Goal: Information Seeking & Learning: Check status

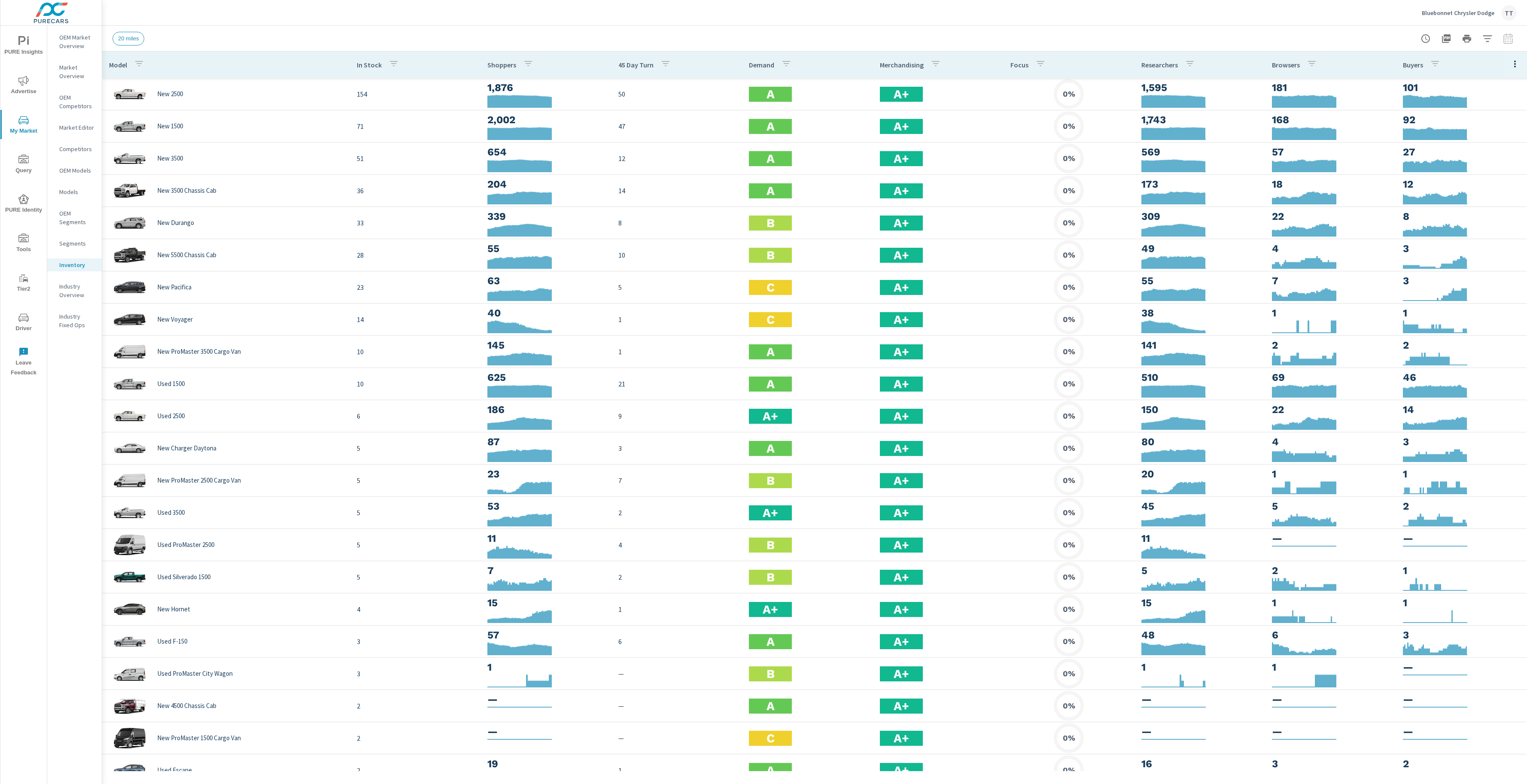
click at [8, 85] on span "Advertise" at bounding box center [23, 85] width 41 height 21
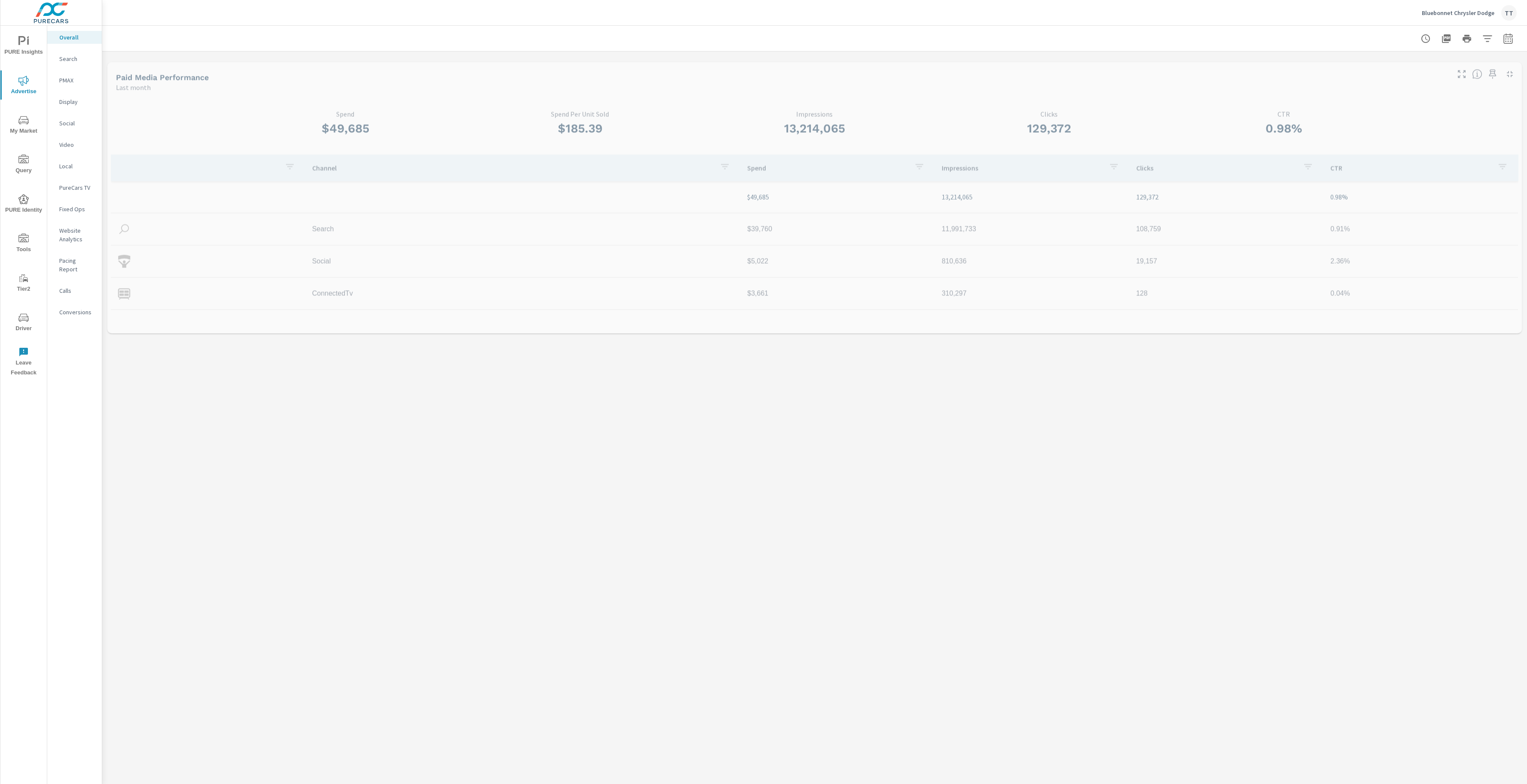
click at [67, 63] on div "Search" at bounding box center [74, 59] width 55 height 13
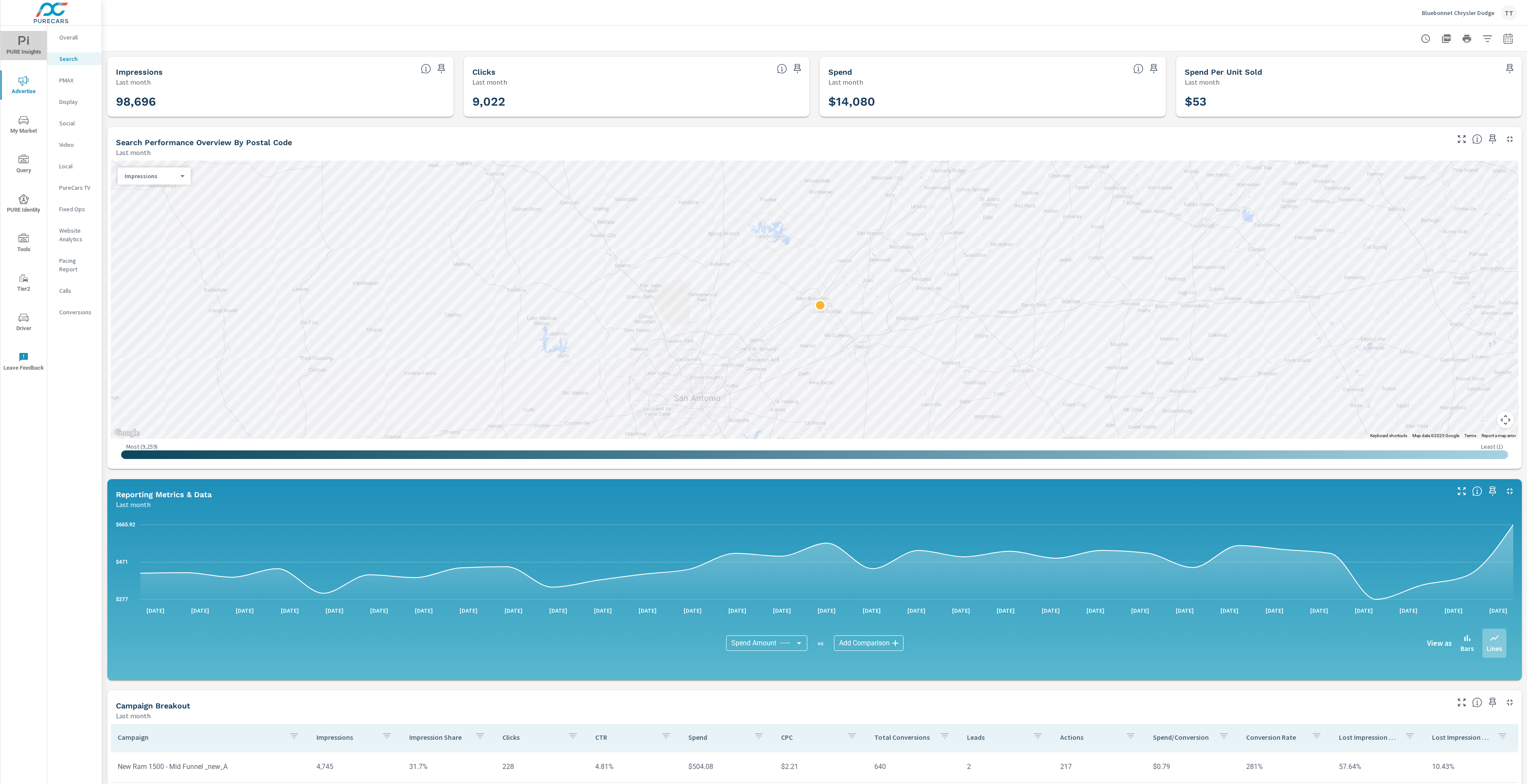
click at [38, 46] on span "PURE Insights" at bounding box center [23, 46] width 41 height 21
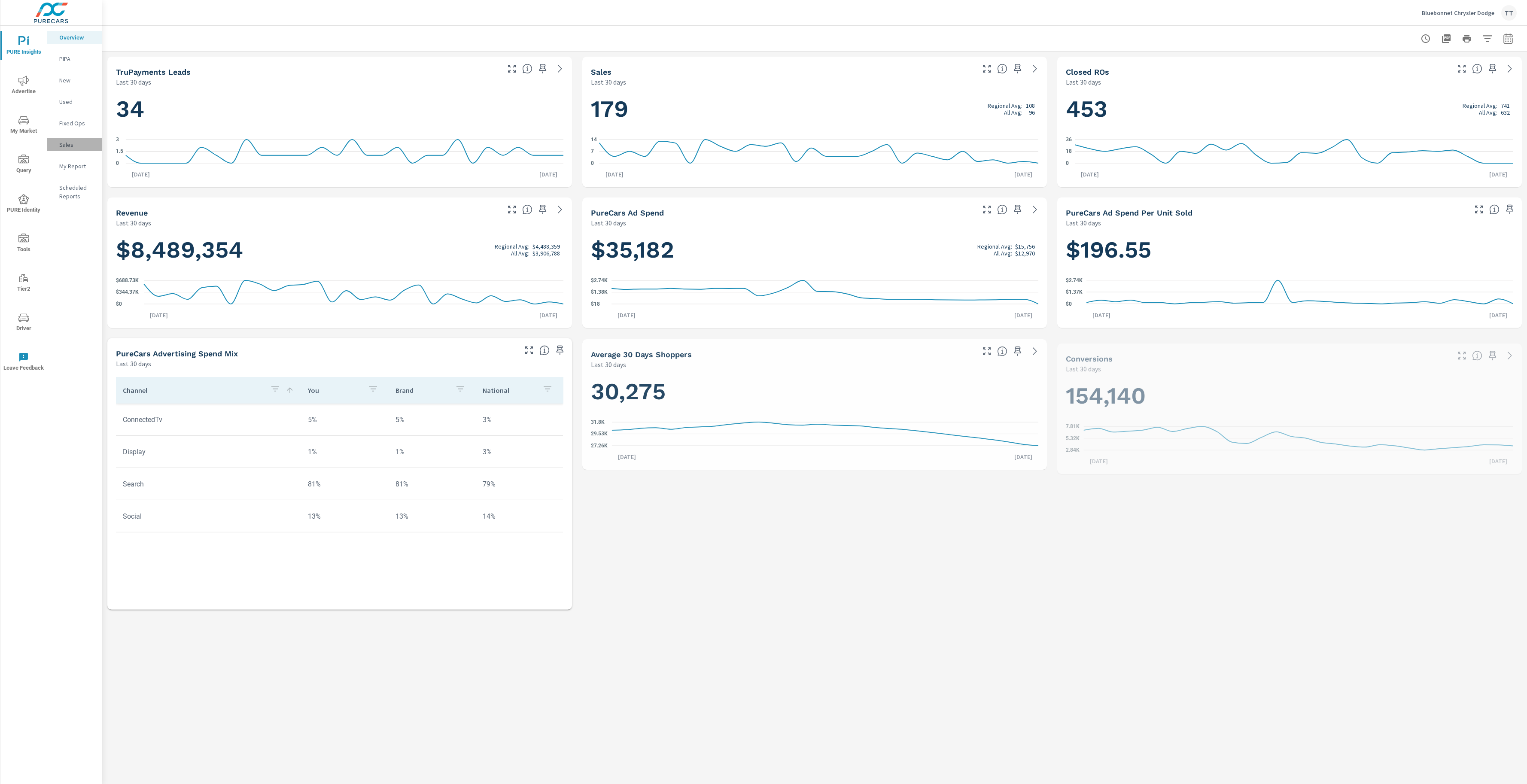
click at [78, 141] on p "Sales" at bounding box center [77, 144] width 35 height 8
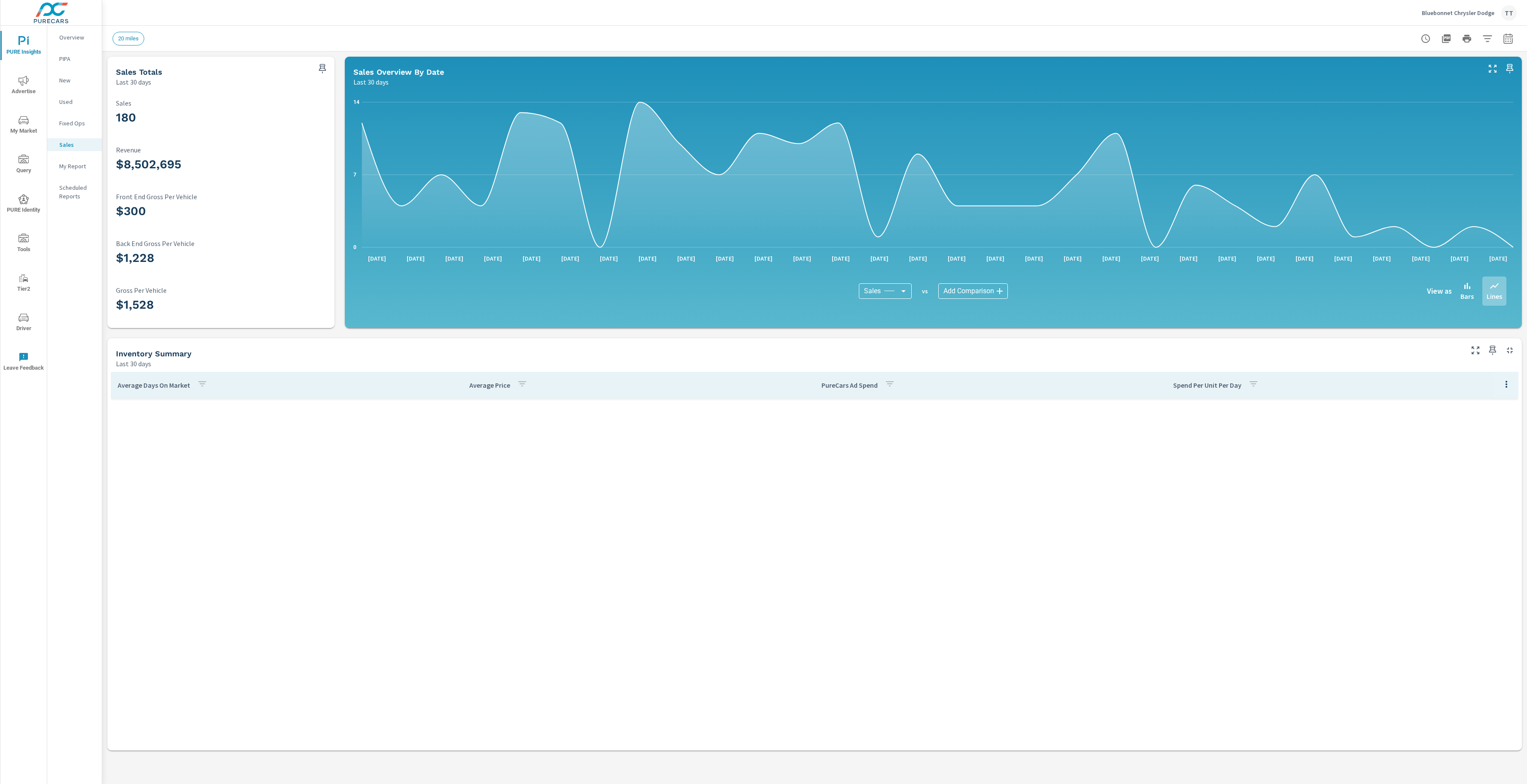
scroll to position [1610, 0]
click at [1506, 36] on icon "button" at bounding box center [1508, 38] width 9 height 10
select select "Last 30 days"
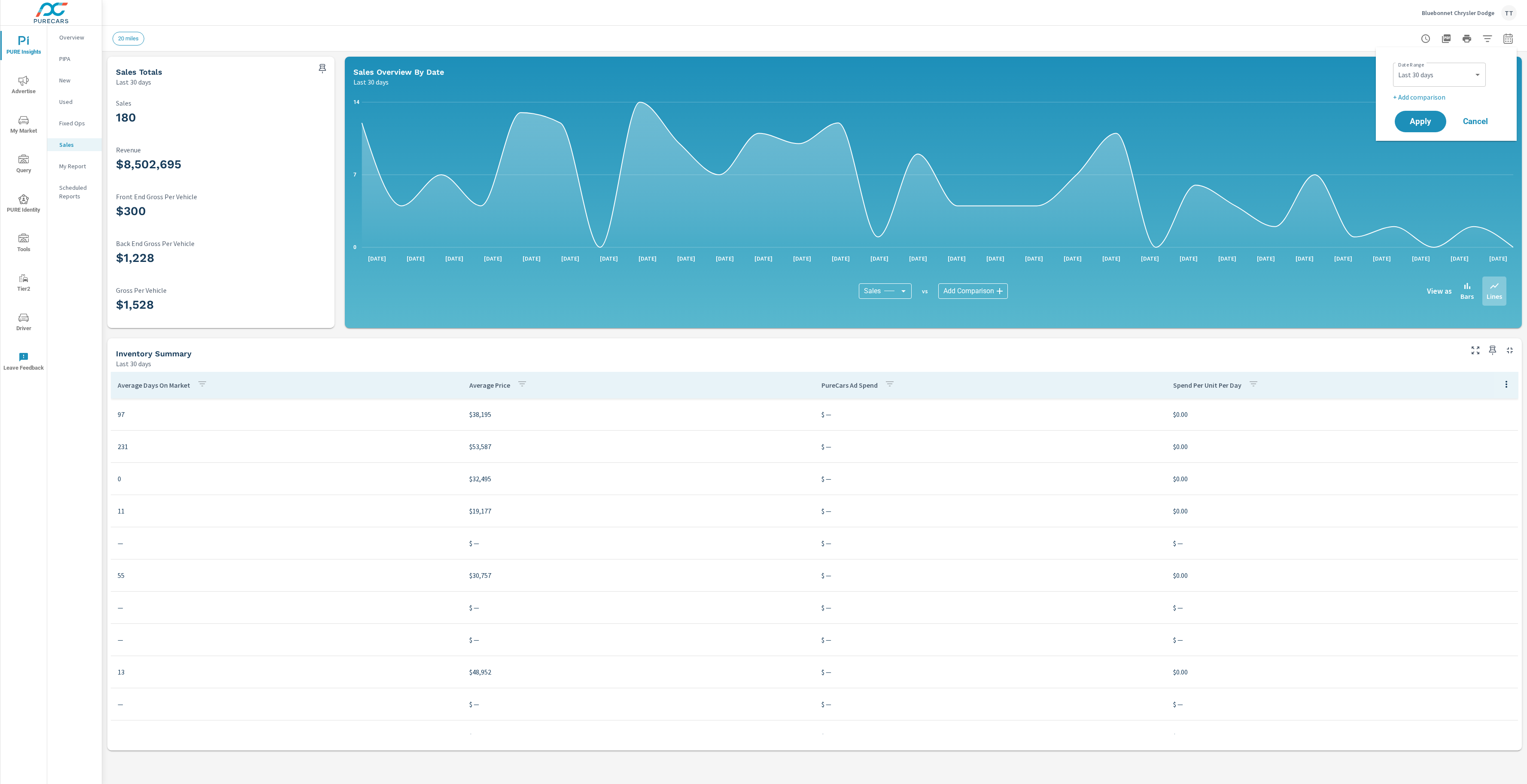
click at [1425, 102] on div "Date Range Custom [DATE] Last week Last 7 days Last 14 days Last 30 days Last 4…" at bounding box center [1446, 94] width 120 height 80
click at [1428, 93] on p "+ Add comparison" at bounding box center [1448, 97] width 110 height 10
select select "Previous period"
click at [1428, 147] on span "Apply" at bounding box center [1421, 145] width 35 height 8
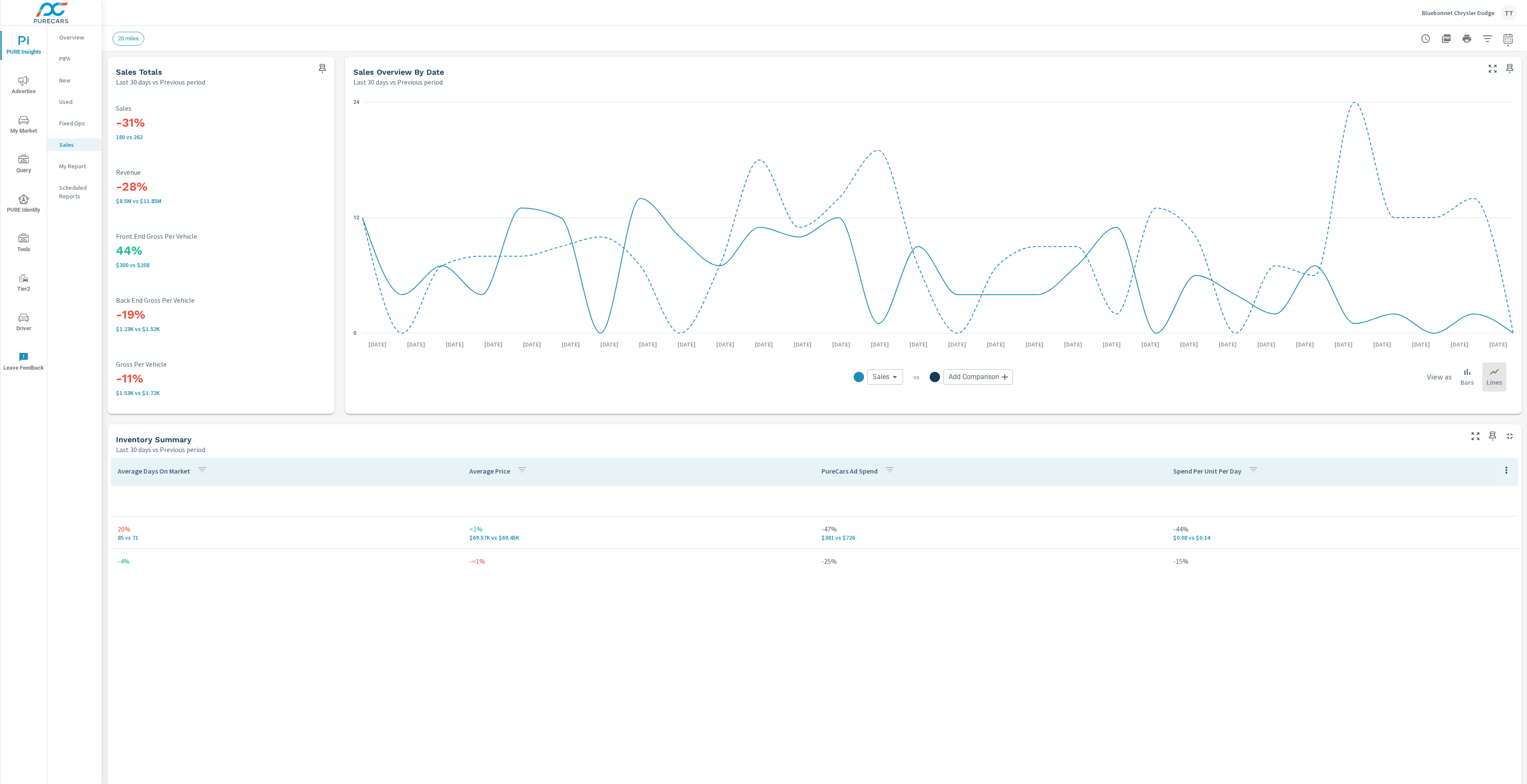
scroll to position [1610, 0]
click at [1513, 472] on button "button" at bounding box center [1507, 469] width 17 height 18
click at [1499, 491] on span "Default" at bounding box center [1487, 490] width 54 height 8
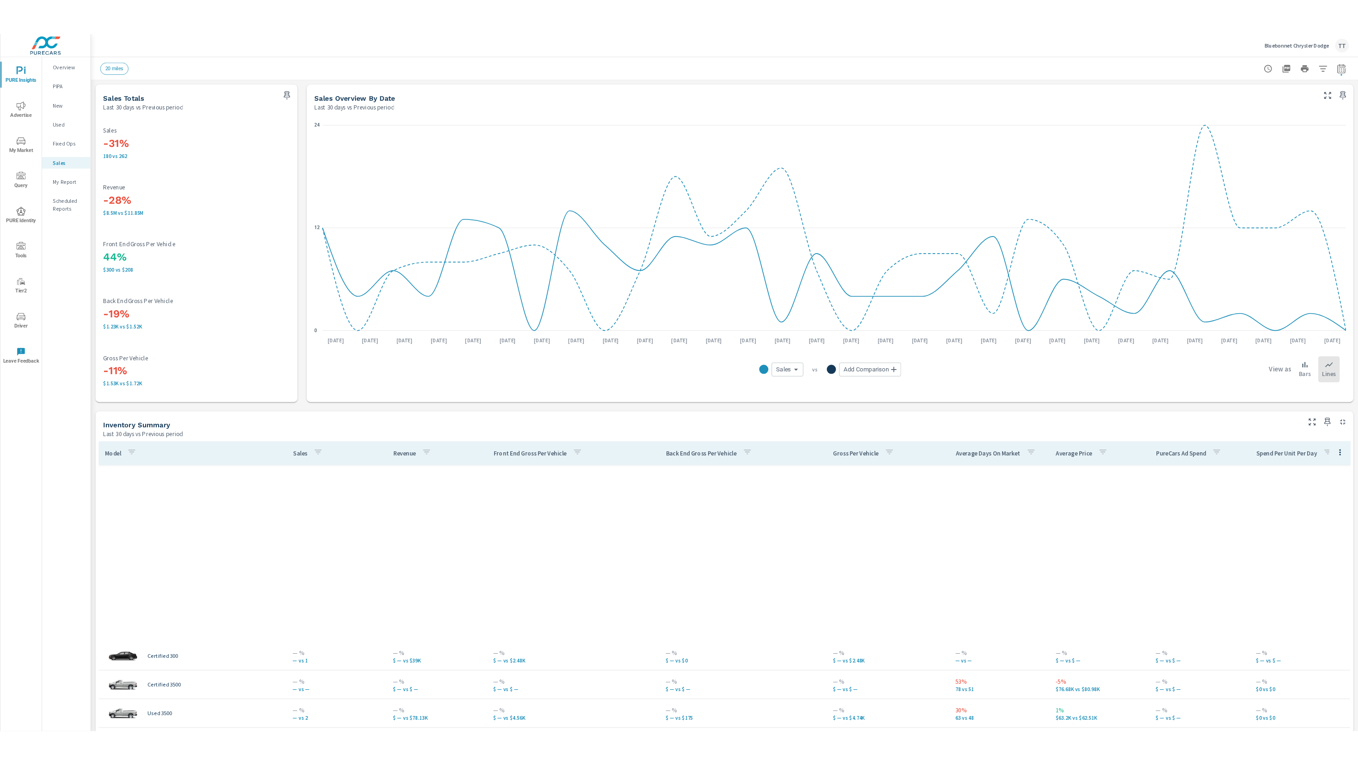
scroll to position [2646, 0]
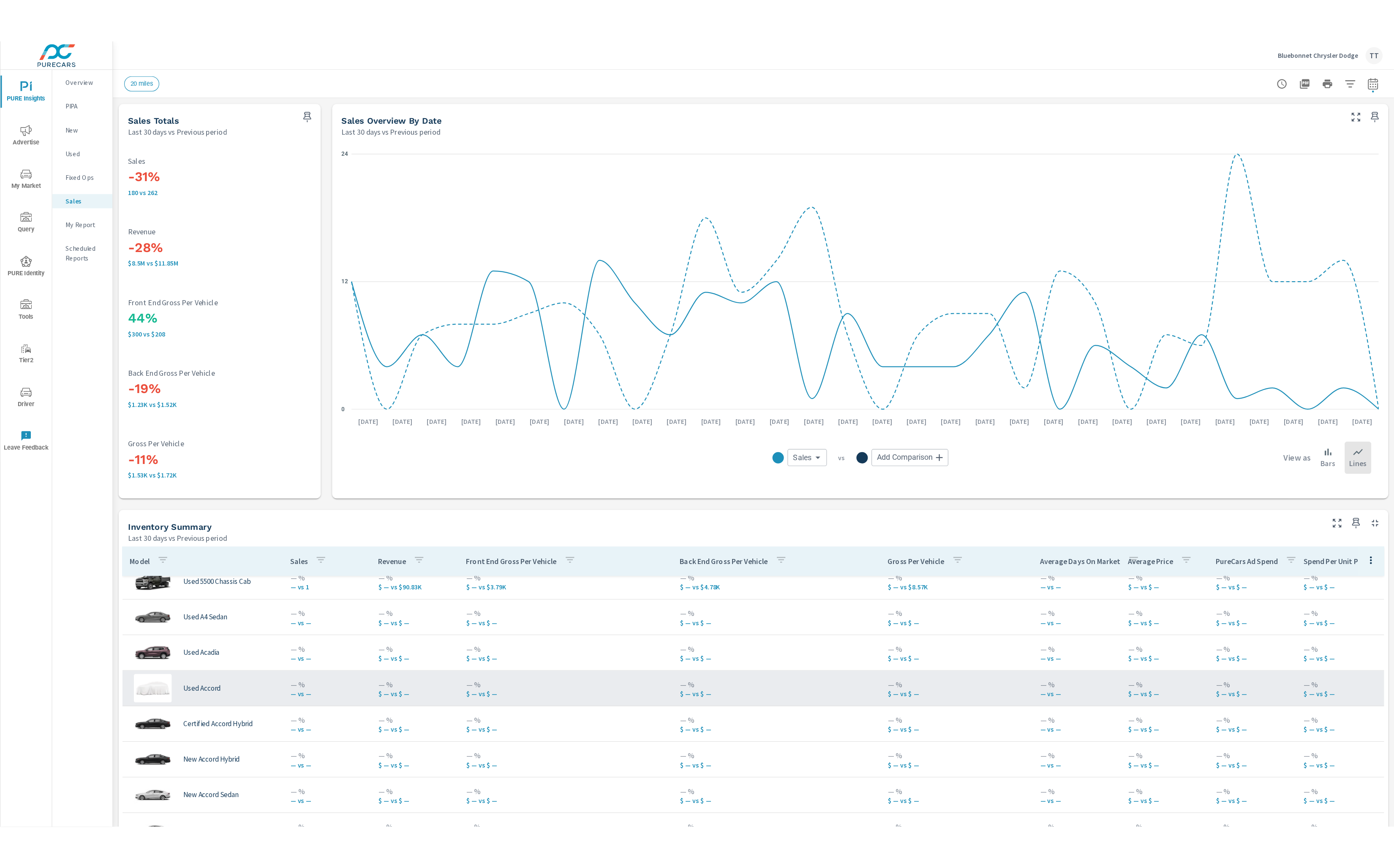
scroll to position [2418, 0]
